Goal: Check status: Check status

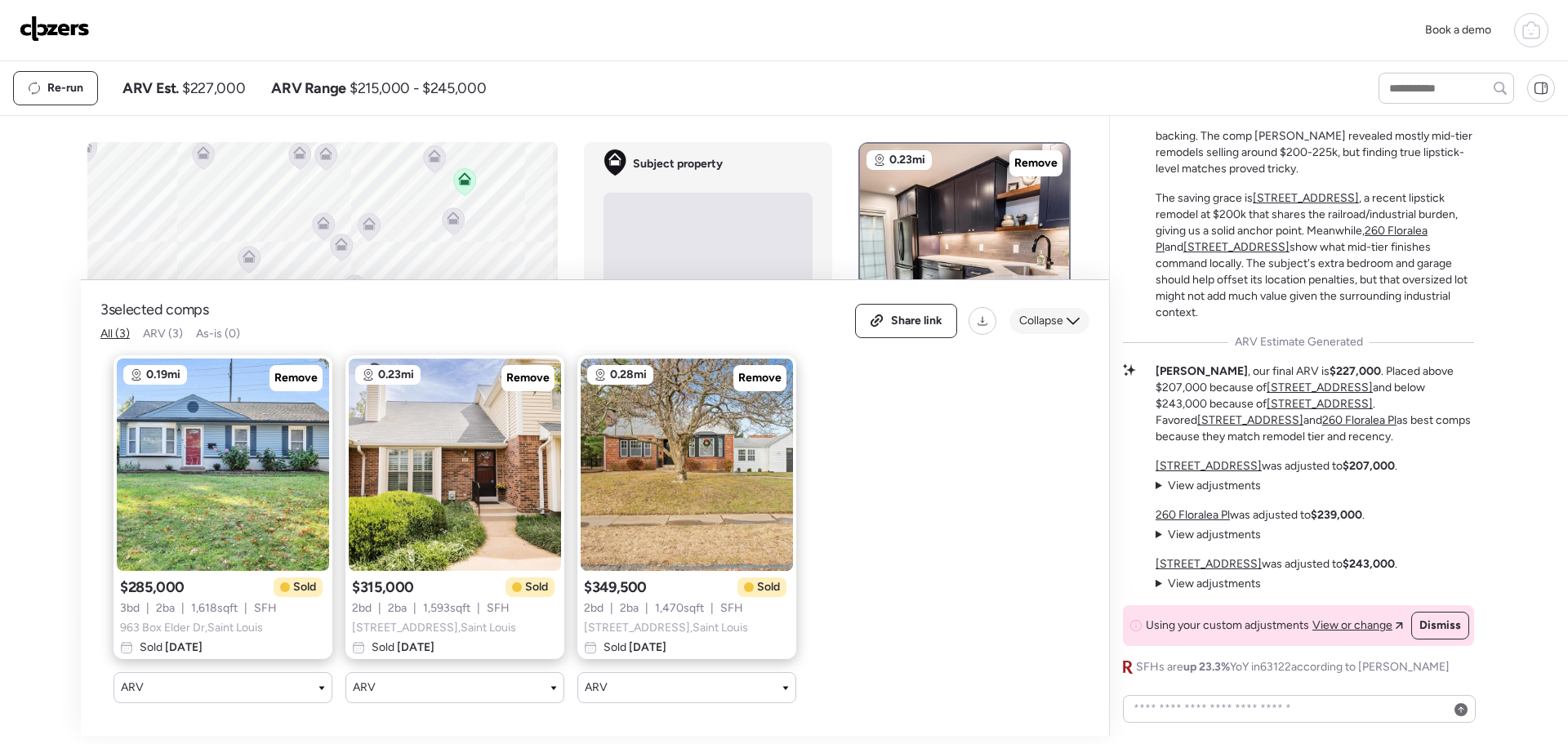
click at [1027, 313] on span "Collapse" at bounding box center [1040, 321] width 44 height 16
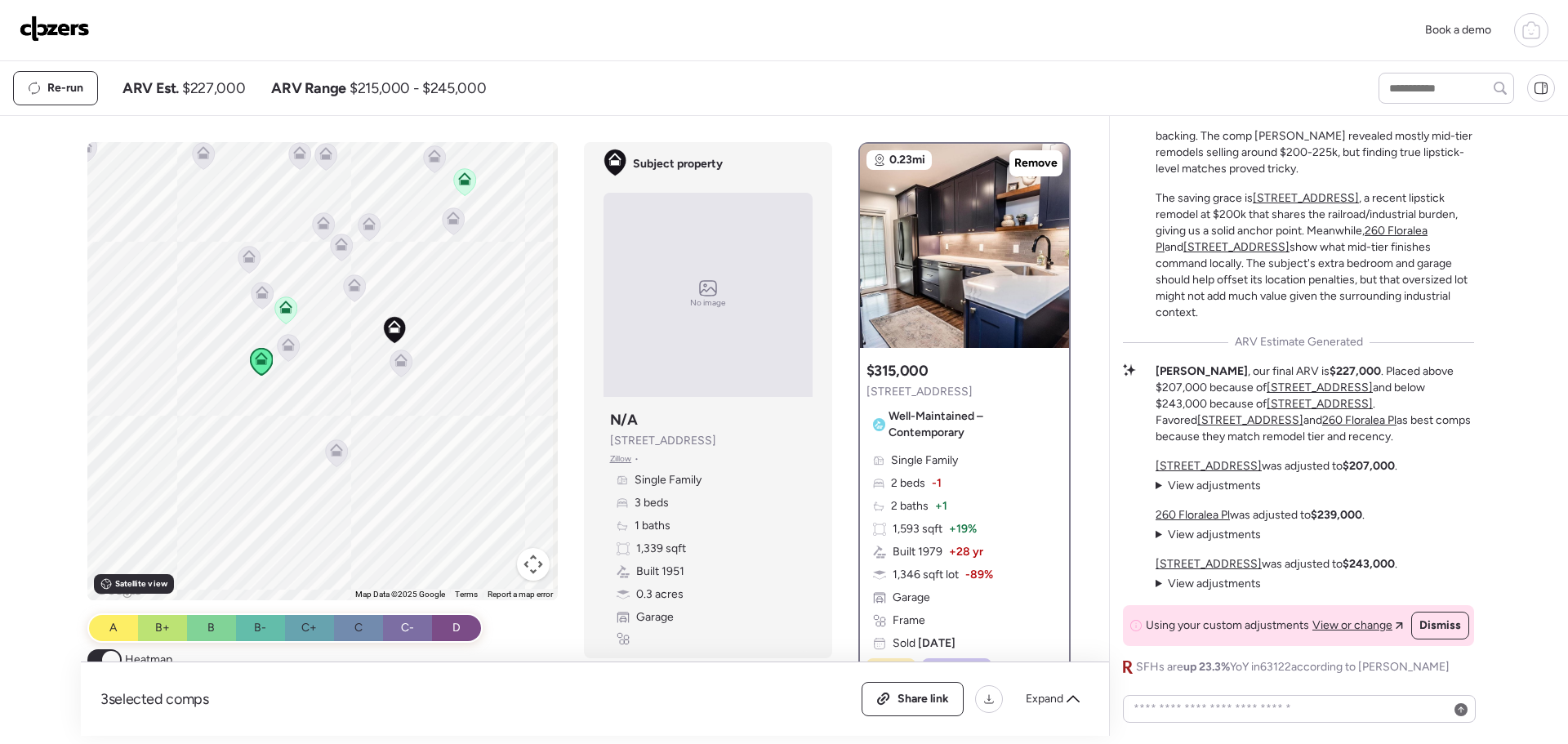
click at [1524, 21] on icon at bounding box center [1531, 31] width 20 height 20
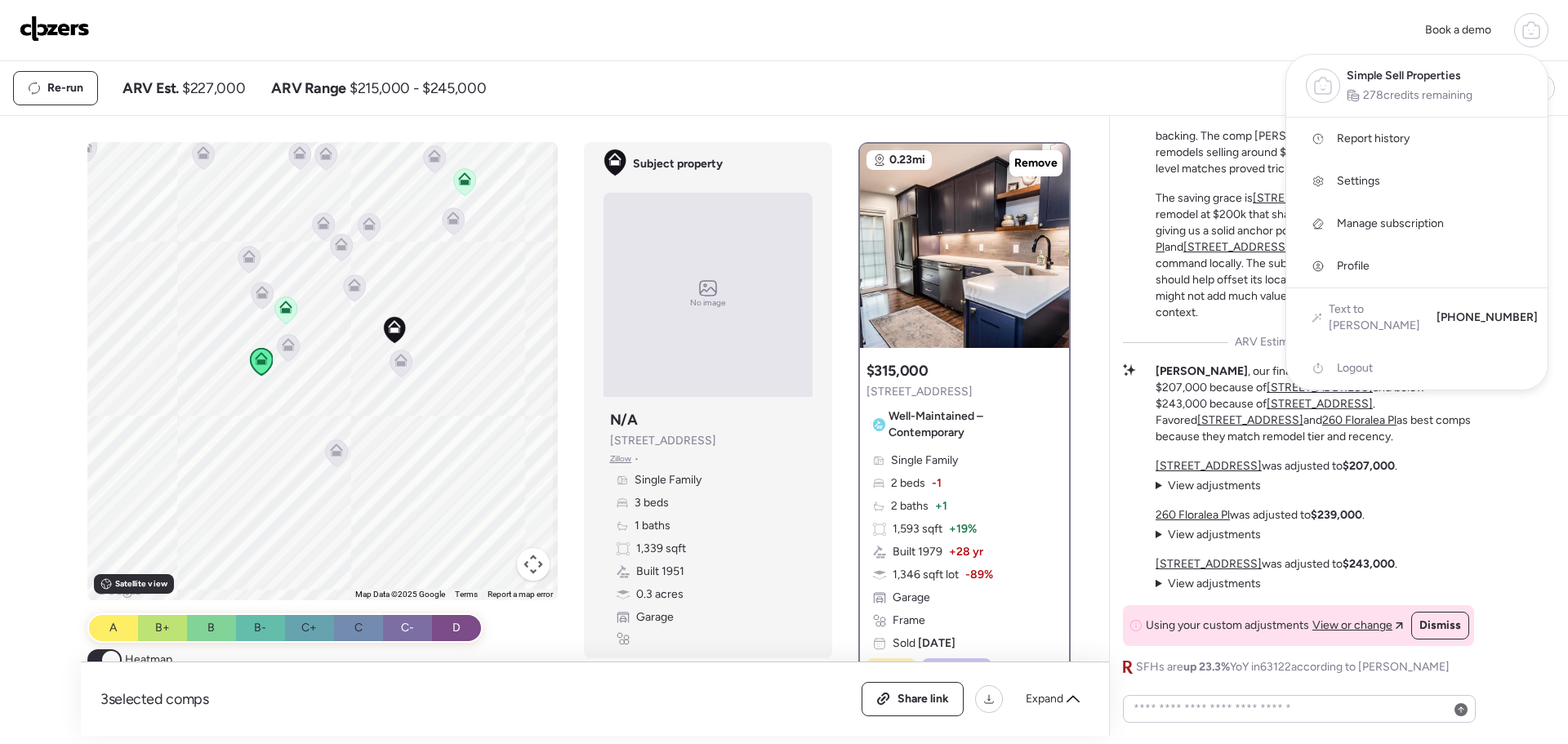
click at [1372, 142] on span "Report history" at bounding box center [1373, 139] width 73 height 16
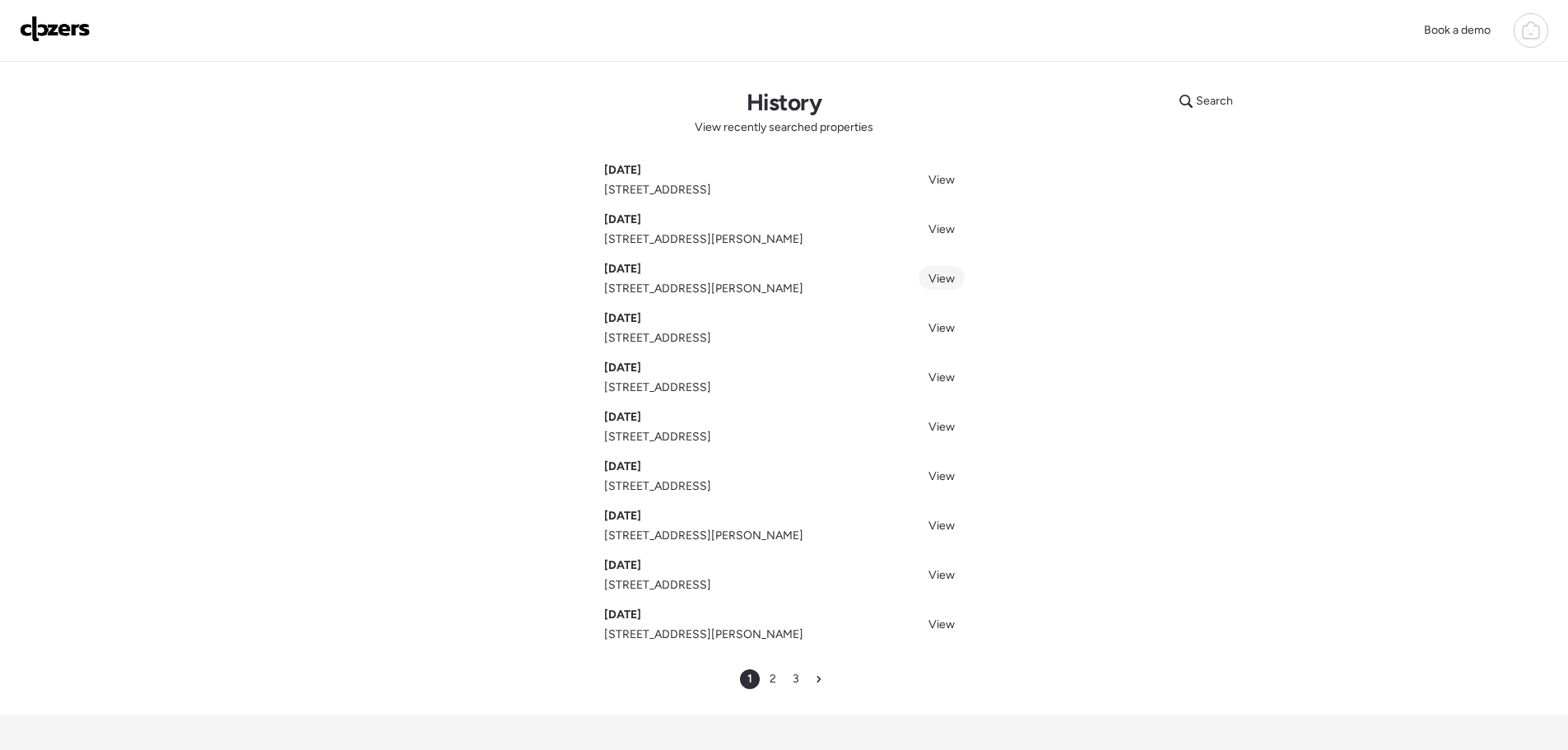
click at [937, 275] on span "View" at bounding box center [941, 278] width 26 height 14
